Goal: Task Accomplishment & Management: Manage account settings

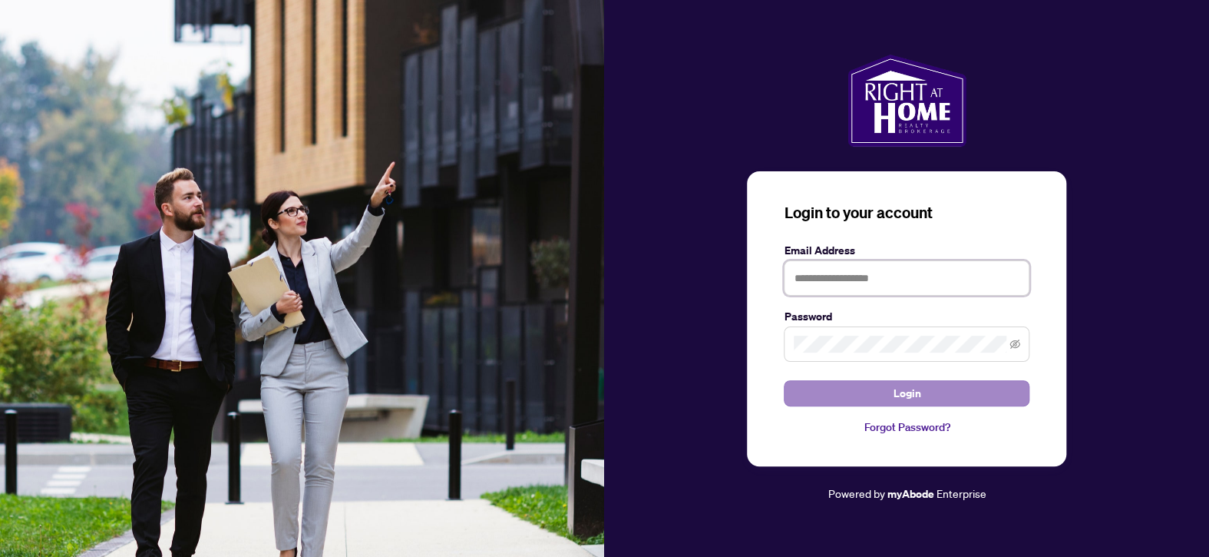
type input "**********"
click at [923, 395] on button "Login" at bounding box center [907, 393] width 246 height 26
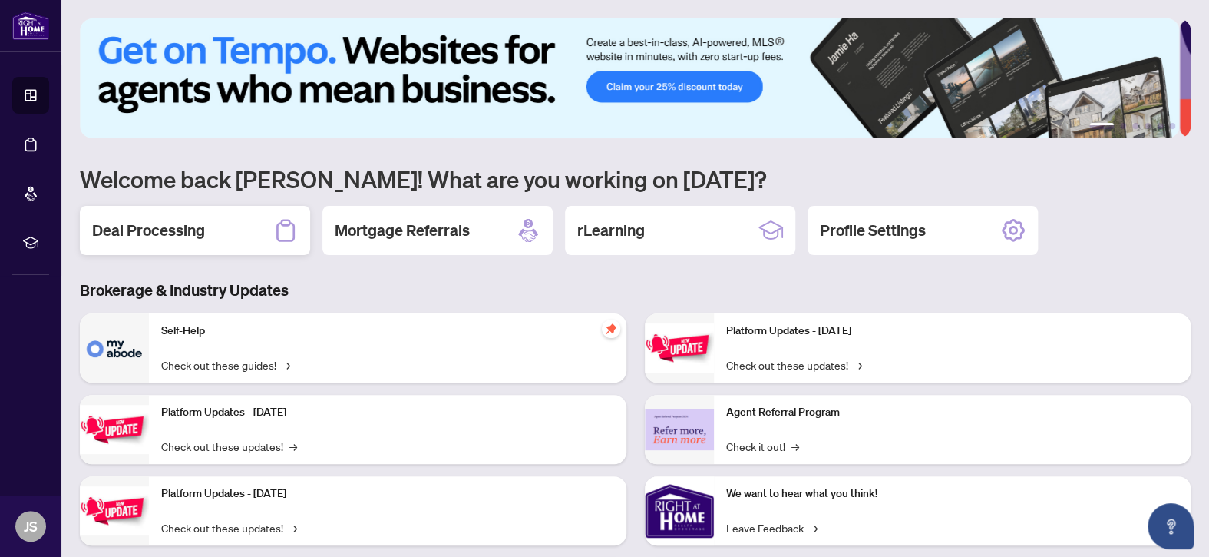
click at [170, 231] on h2 "Deal Processing" at bounding box center [148, 230] width 113 height 21
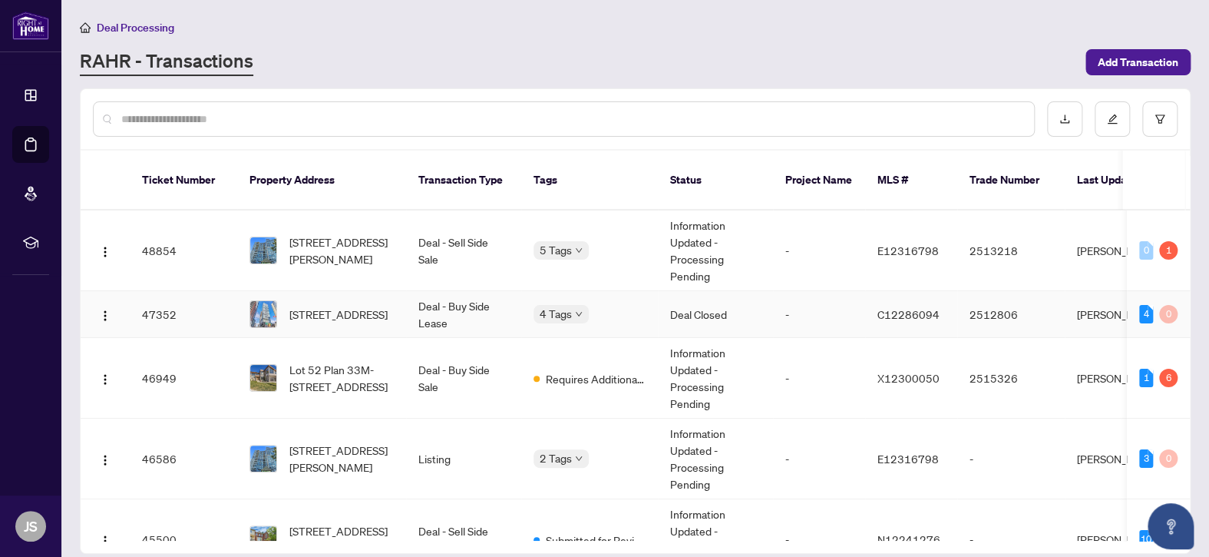
scroll to position [77, 0]
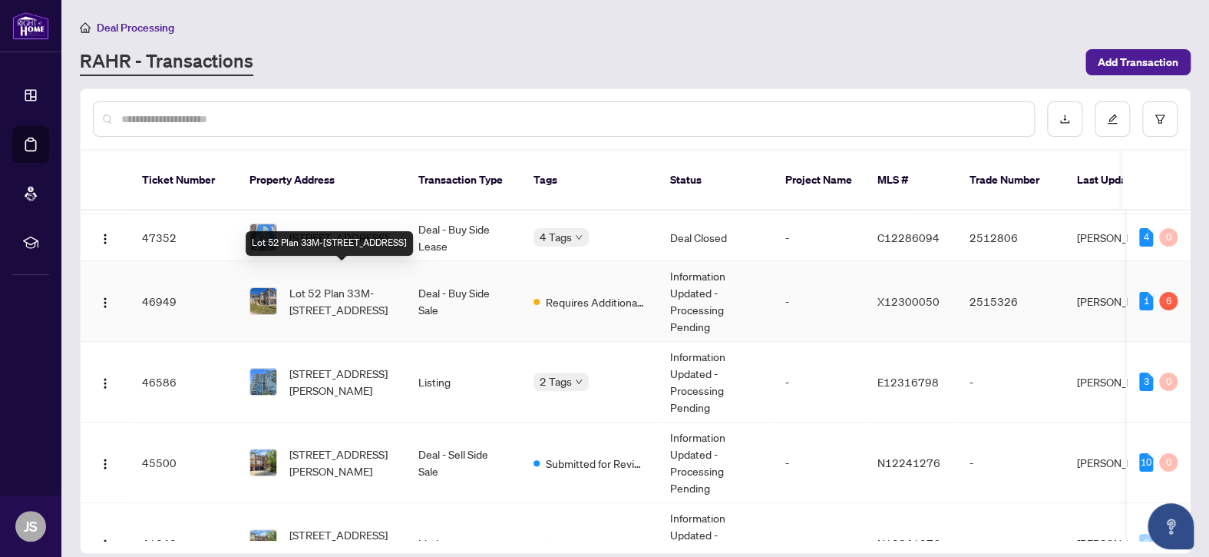
click at [330, 291] on span "Lot 52 Plan 33M-[STREET_ADDRESS]" at bounding box center [341, 301] width 104 height 34
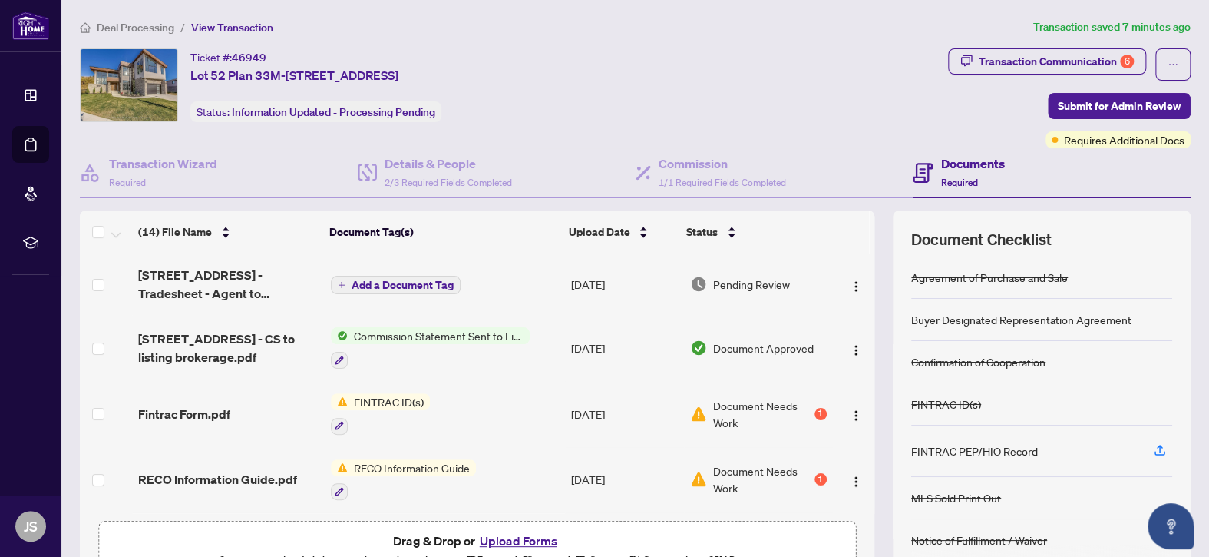
click at [435, 334] on span "Commission Statement Sent to Listing Brokerage" at bounding box center [439, 335] width 182 height 17
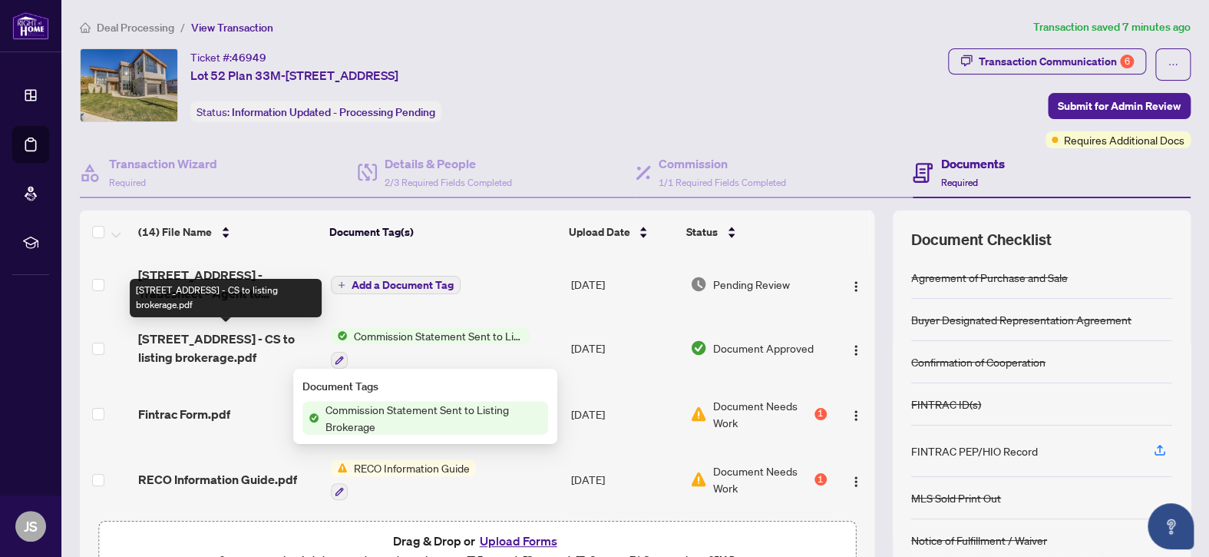
click at [251, 340] on span "[STREET_ADDRESS] - CS to listing brokerage.pdf" at bounding box center [228, 347] width 180 height 37
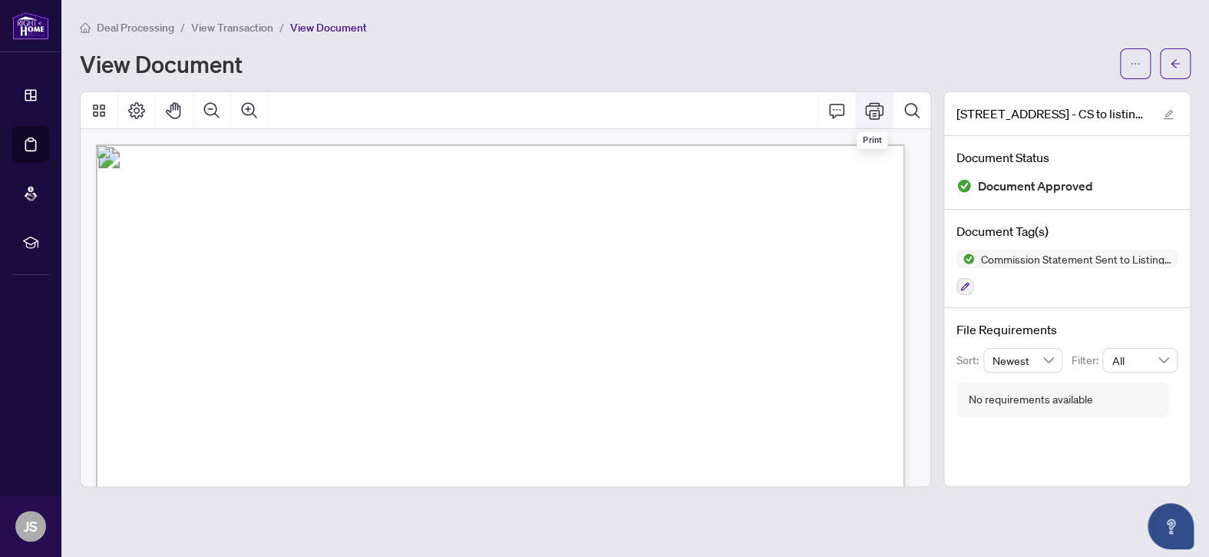
click at [875, 109] on icon "Print" at bounding box center [874, 110] width 18 height 17
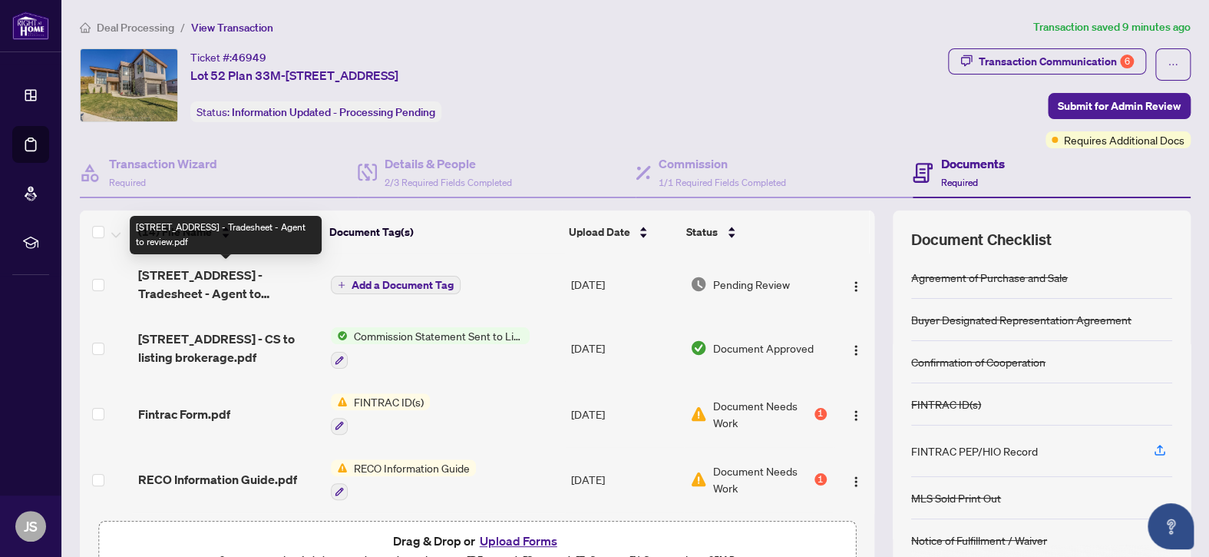
click at [170, 286] on span "[STREET_ADDRESS] - Tradesheet - Agent to review.pdf" at bounding box center [228, 284] width 180 height 37
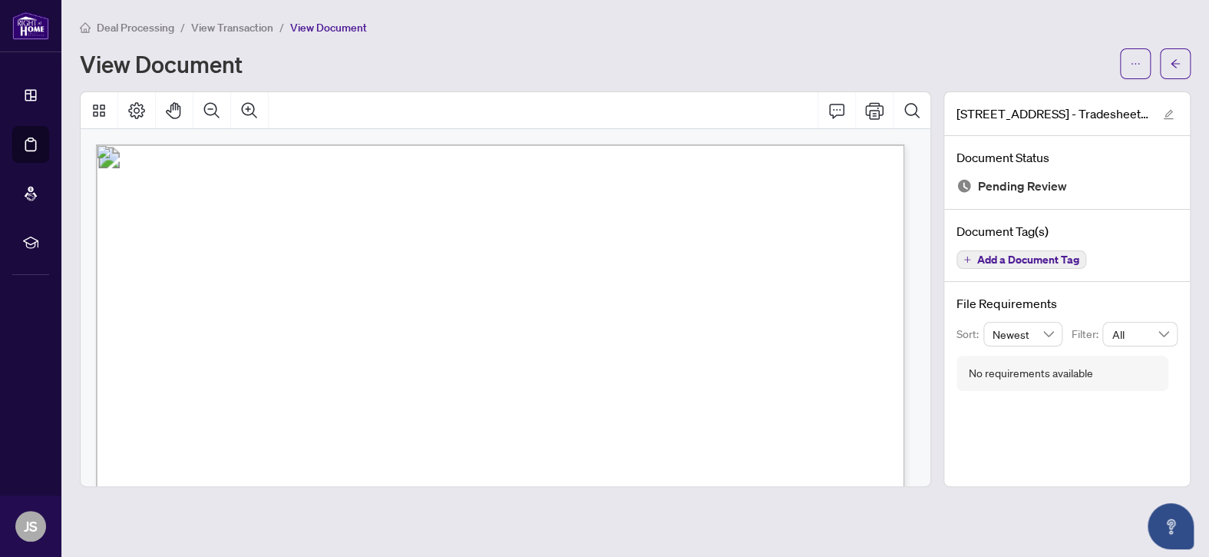
drag, startPoint x: 931, startPoint y: 183, endPoint x: 938, endPoint y: 249, distance: 66.4
click at [938, 249] on div "2162 Ironwood Road - Tradesheet - Agent to review.pdf Document Status Pending R…" at bounding box center [635, 288] width 1123 height 395
click at [938, 36] on div "Deal Processing / View Transaction / View Document View Document" at bounding box center [635, 48] width 1111 height 61
click at [869, 112] on icon "Print" at bounding box center [874, 110] width 18 height 17
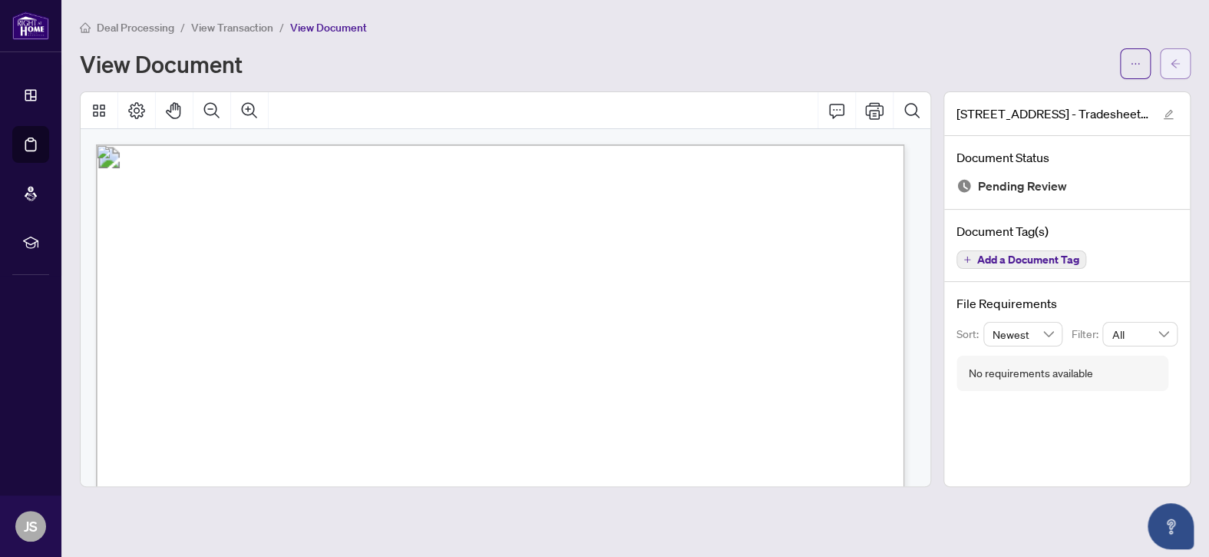
click at [1170, 60] on icon "arrow-left" at bounding box center [1175, 63] width 11 height 11
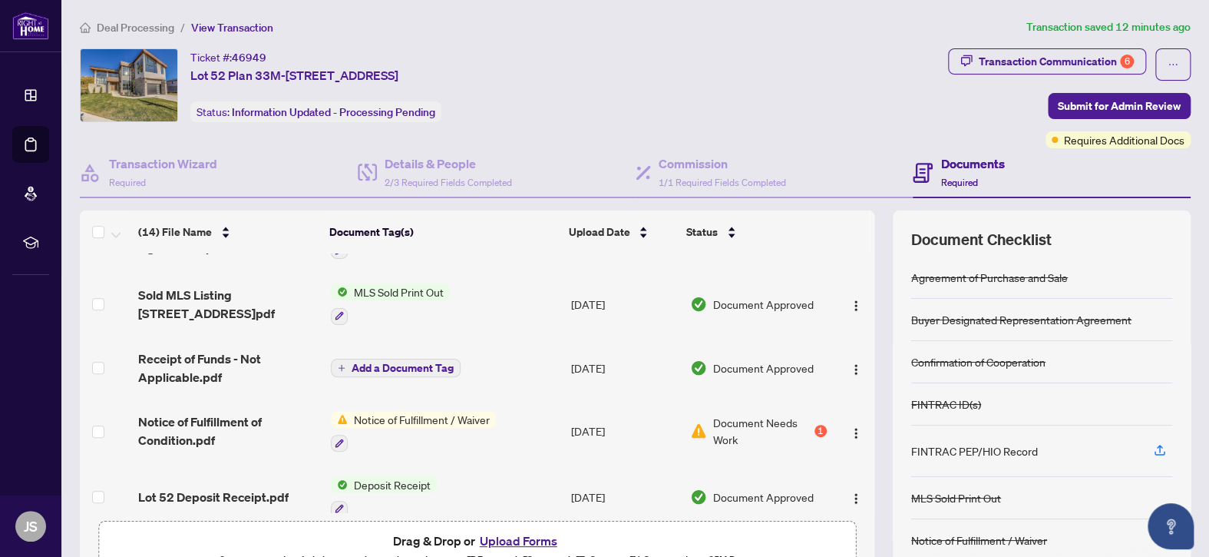
scroll to position [384, 0]
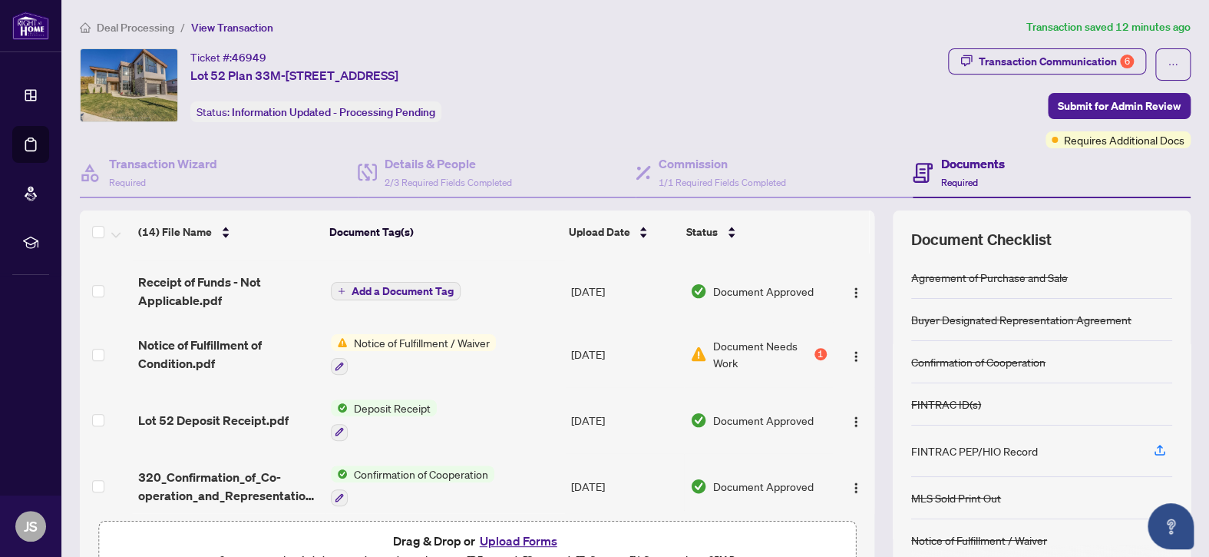
click at [425, 337] on span "Notice of Fulfillment / Waiver" at bounding box center [422, 342] width 148 height 17
click at [215, 339] on span "Notice of Fulfillment of Condition.pdf" at bounding box center [228, 353] width 180 height 37
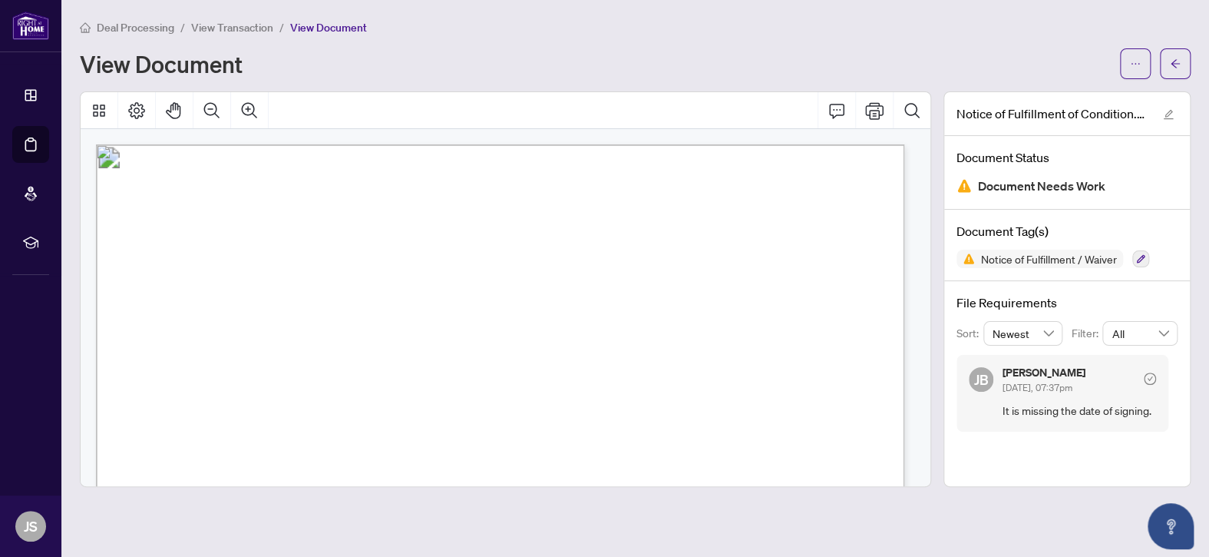
click at [696, 50] on div "View Document" at bounding box center [635, 63] width 1111 height 31
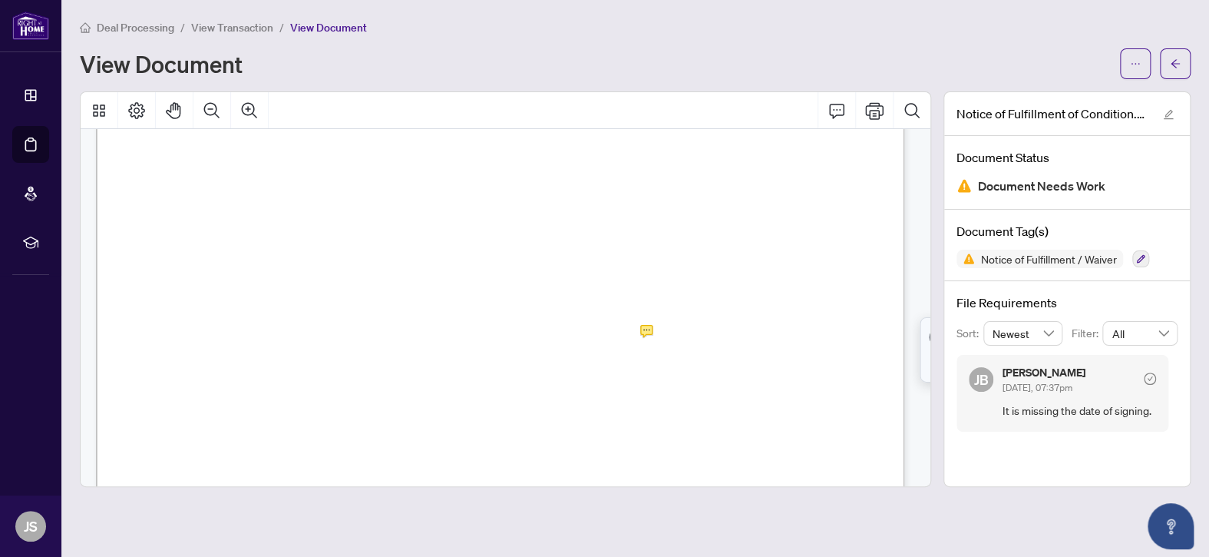
scroll to position [614, 0]
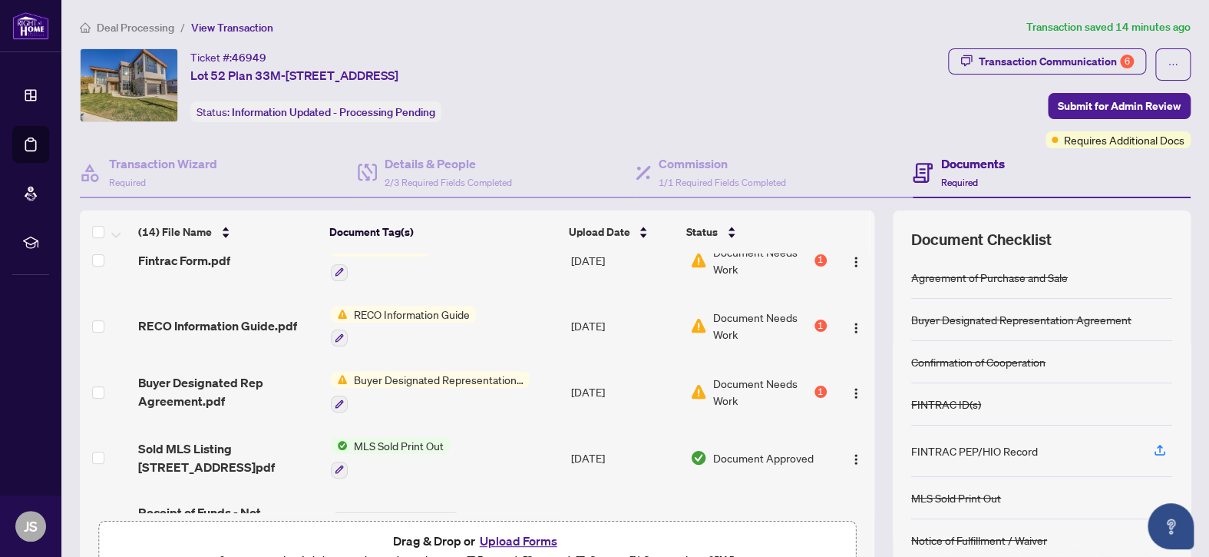
scroll to position [77, 0]
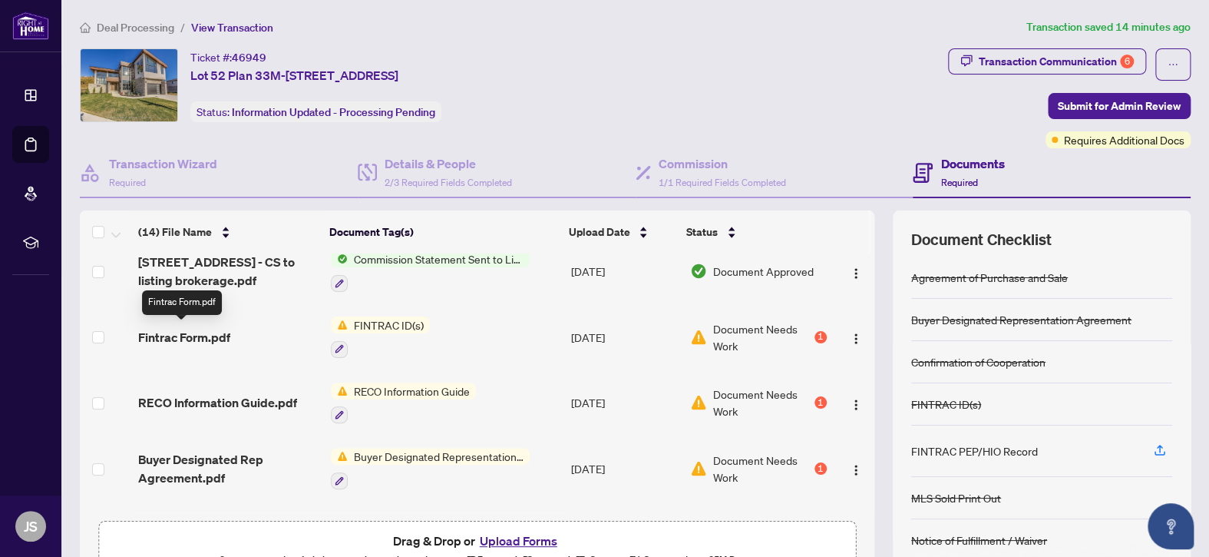
click at [183, 332] on span "Fintrac Form.pdf" at bounding box center [184, 337] width 92 height 18
